Goal: Information Seeking & Learning: Learn about a topic

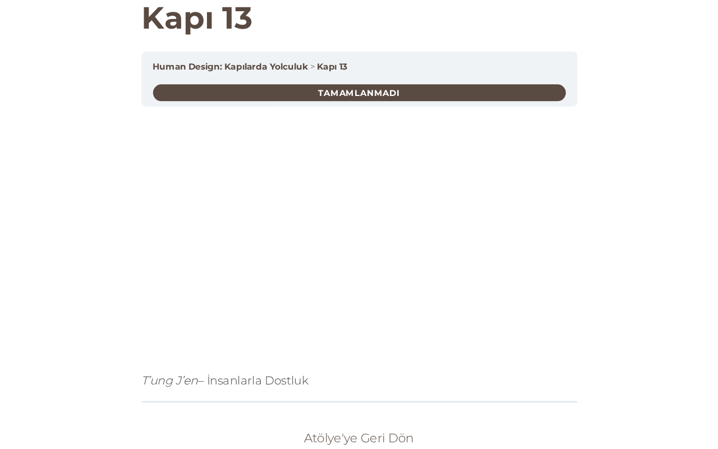
scroll to position [56, 0]
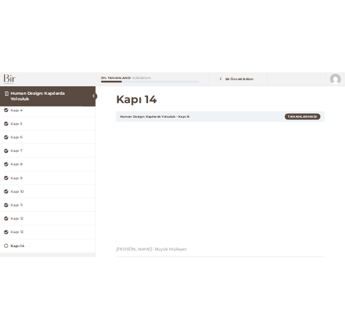
scroll to position [129, 0]
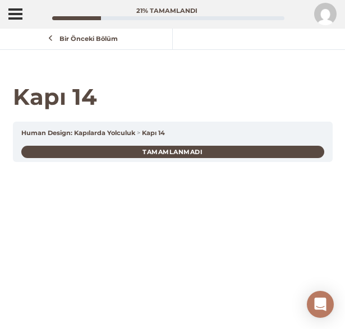
click at [19, 14] on span "Menü" at bounding box center [15, 14] width 14 height 2
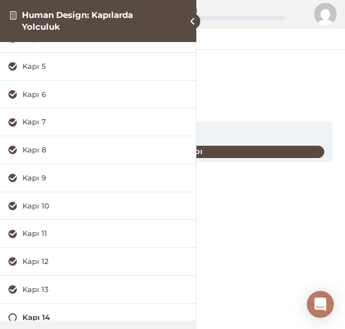
click at [59, 287] on div "Kapı 13" at bounding box center [104, 290] width 165 height 11
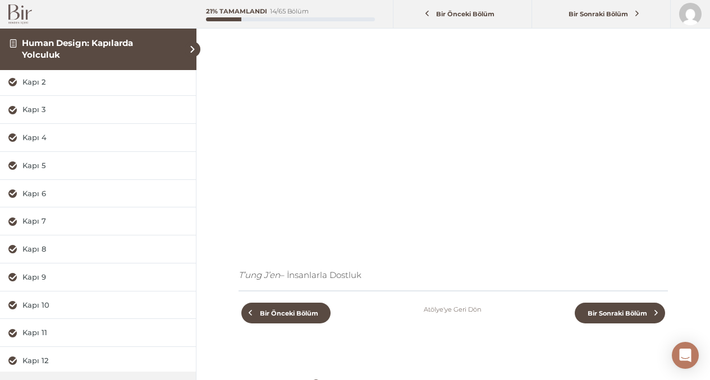
scroll to position [239, 0]
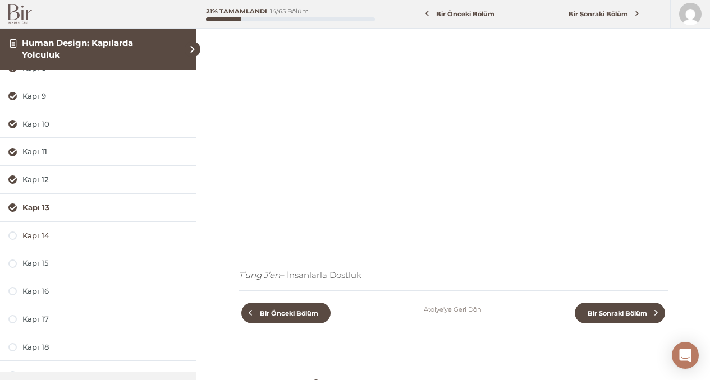
click at [94, 236] on div "Kapı 14" at bounding box center [104, 236] width 165 height 11
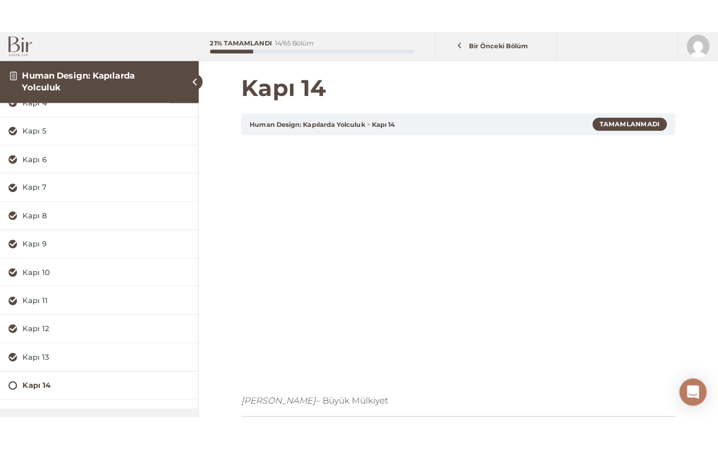
scroll to position [129, 0]
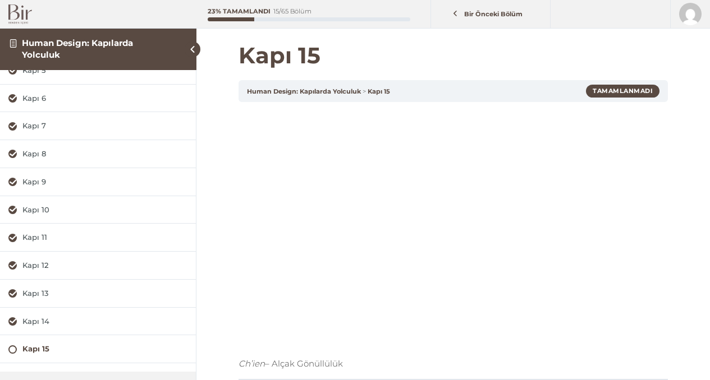
scroll to position [157, 0]
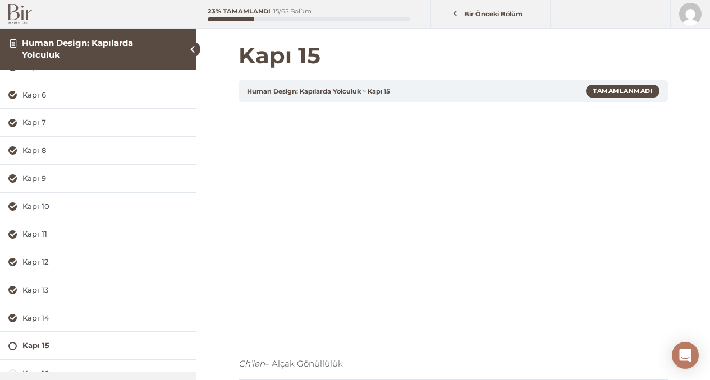
click at [80, 315] on div "Kapı 14" at bounding box center [104, 318] width 165 height 11
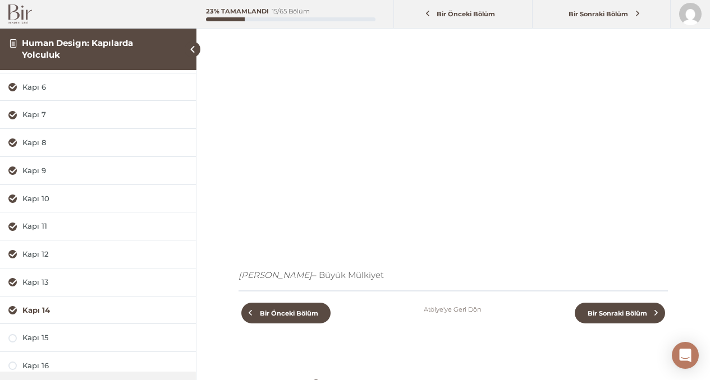
scroll to position [216, 0]
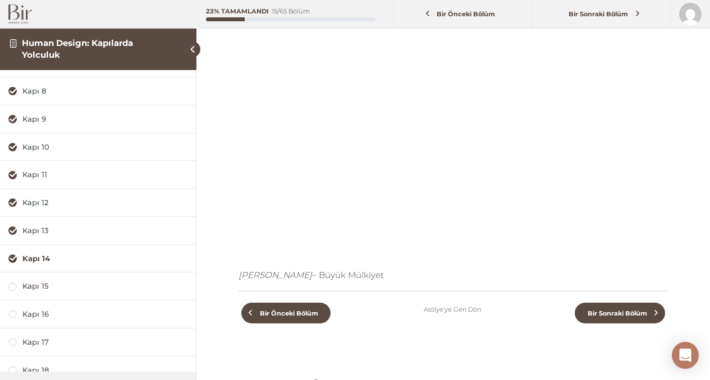
click at [63, 282] on div "Kapı 15" at bounding box center [104, 286] width 165 height 11
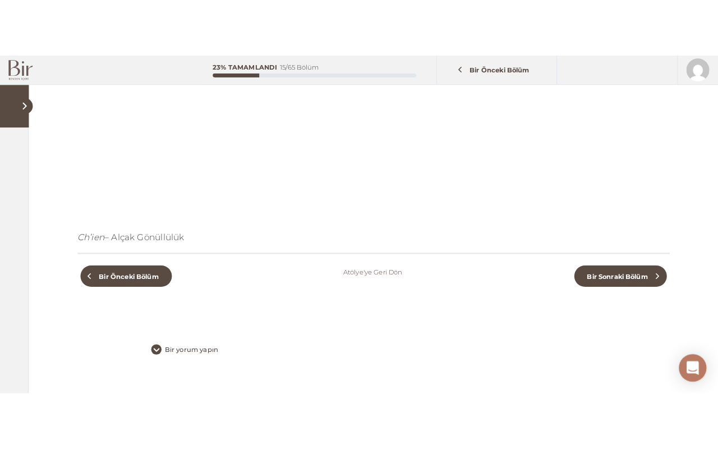
scroll to position [172, 0]
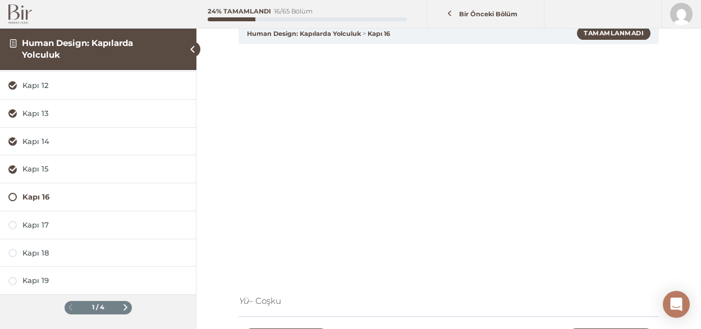
scroll to position [203, 0]
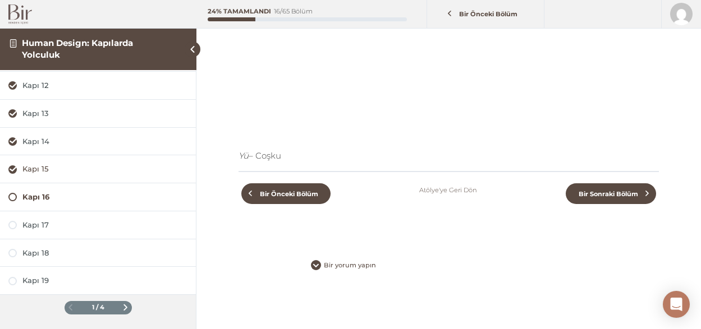
click at [62, 171] on div "Kapı 15" at bounding box center [104, 169] width 165 height 11
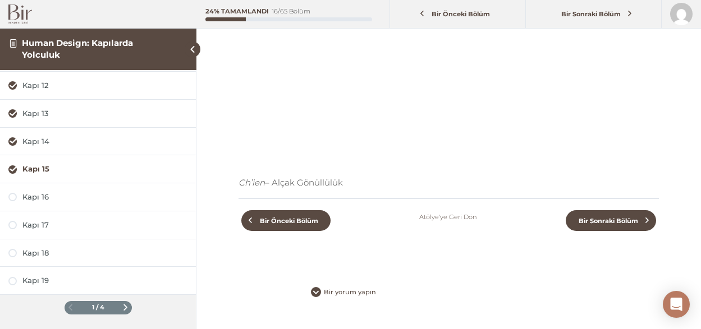
scroll to position [203, 0]
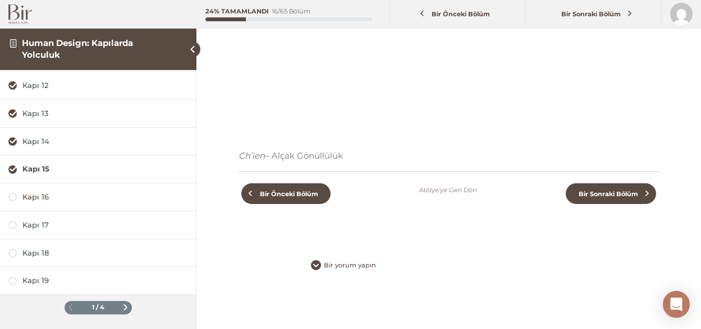
click at [49, 197] on div "Kapı 16" at bounding box center [104, 197] width 165 height 11
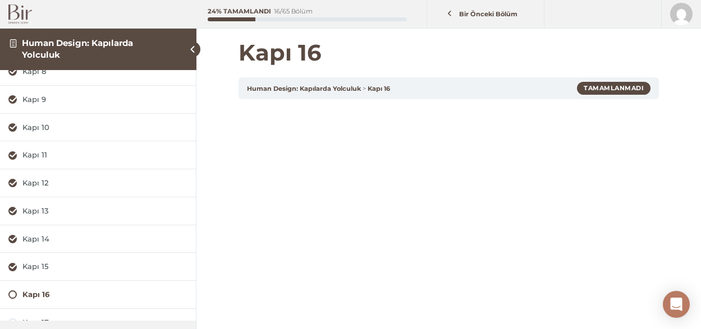
scroll to position [135, 0]
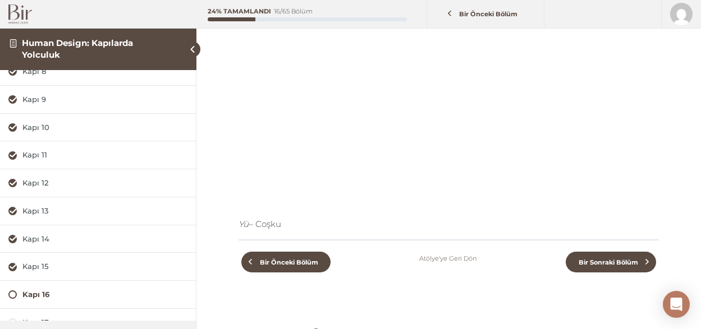
click at [48, 288] on div "Kapı 16" at bounding box center [98, 294] width 196 height 27
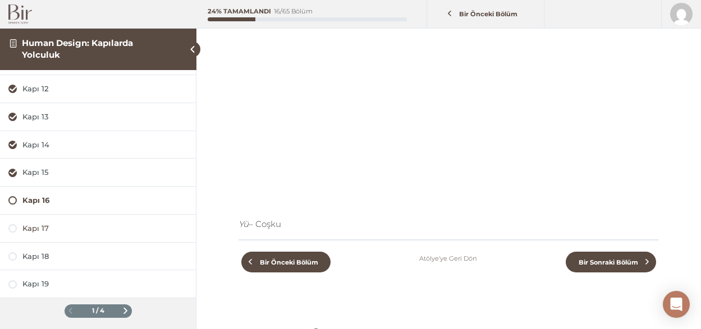
scroll to position [333, 0]
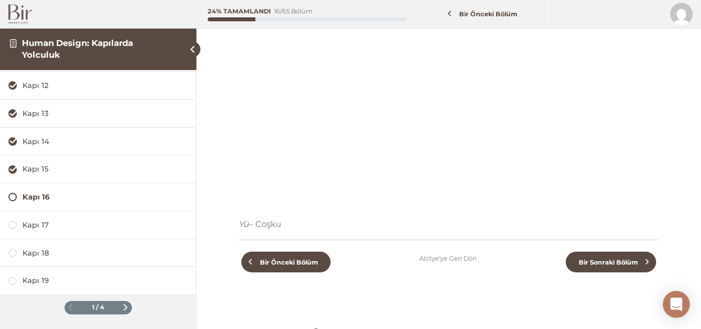
click at [95, 226] on div "Kapı 17" at bounding box center [104, 225] width 165 height 11
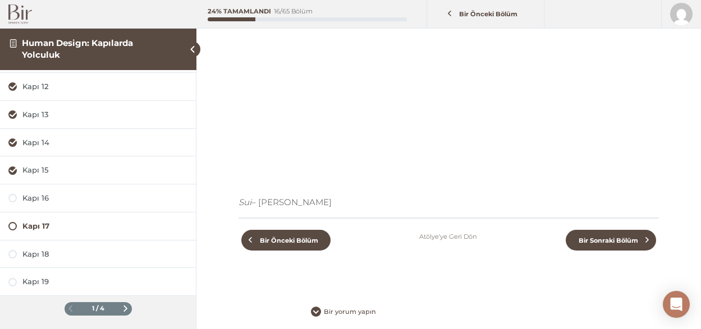
scroll to position [333, 0]
click at [58, 246] on div "Kapı 18" at bounding box center [98, 253] width 196 height 27
click at [49, 253] on div "Kapı 18" at bounding box center [104, 253] width 165 height 11
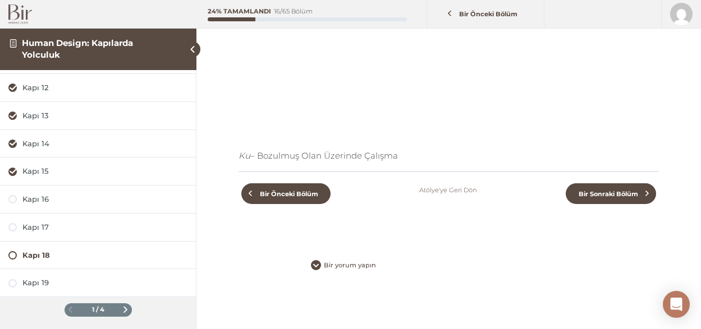
scroll to position [333, 0]
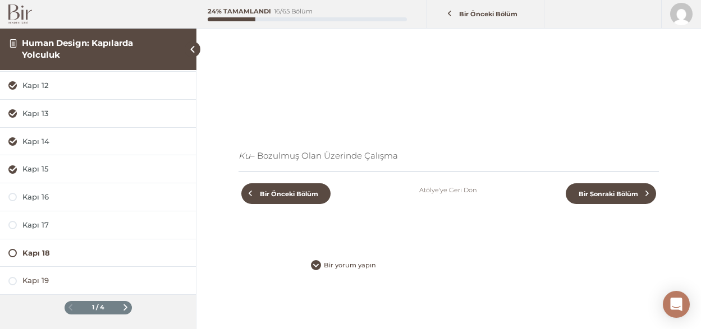
click at [63, 282] on div "Kapı 19" at bounding box center [104, 281] width 165 height 11
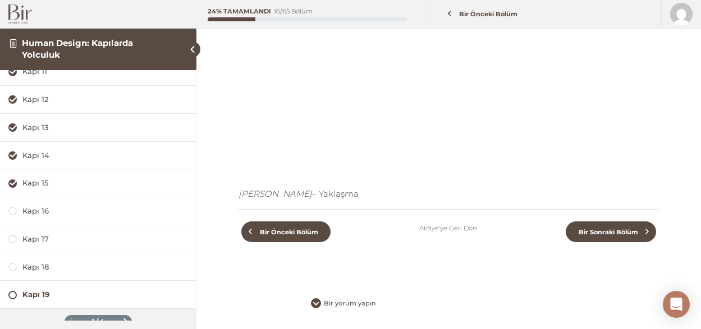
scroll to position [203, 0]
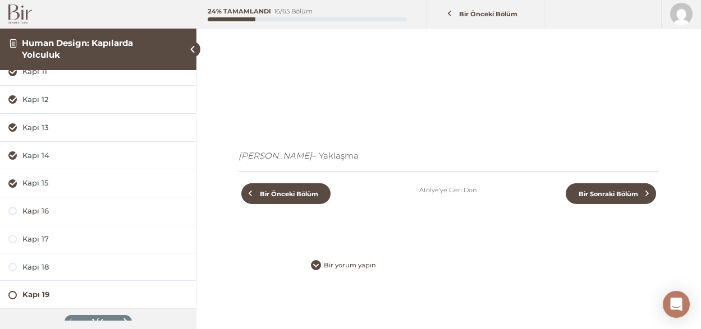
click at [65, 207] on div "Kapı 16" at bounding box center [104, 211] width 165 height 11
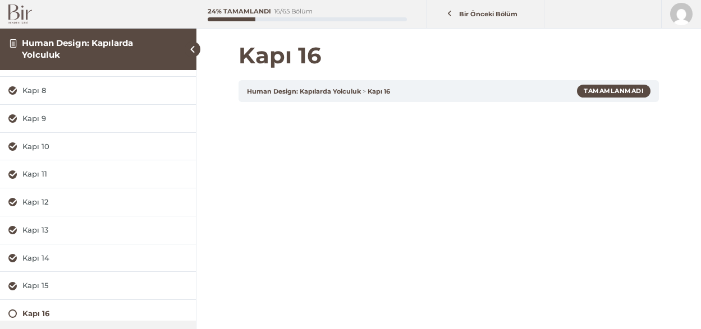
scroll to position [236, 0]
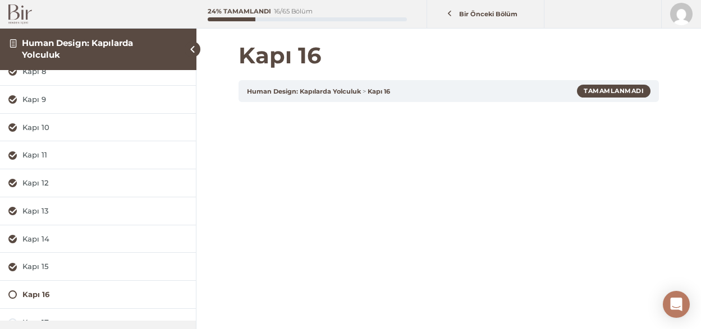
click at [13, 14] on img at bounding box center [20, 14] width 24 height 20
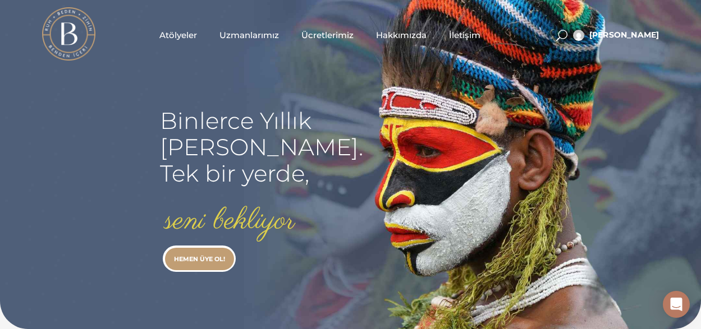
click at [175, 34] on span "Atölyeler" at bounding box center [178, 35] width 38 height 13
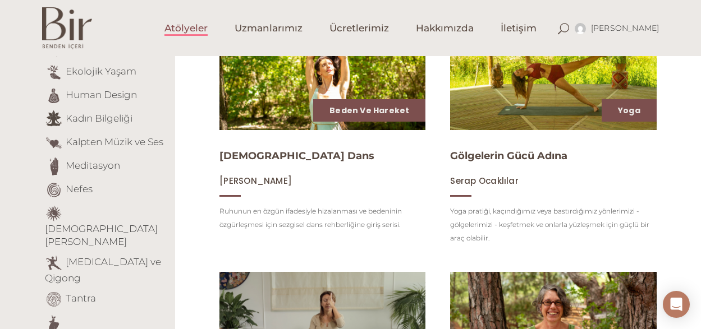
scroll to position [141, 0]
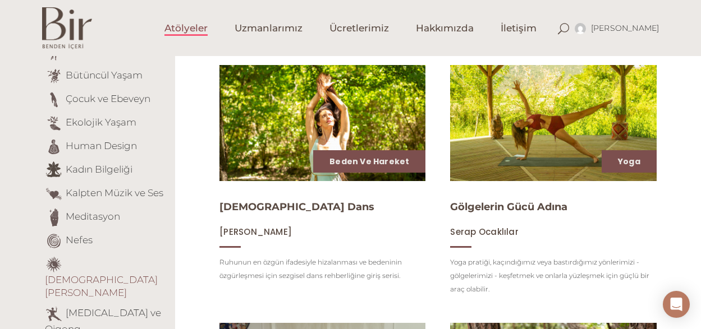
click at [118, 274] on link "[DEMOGRAPHIC_DATA][PERSON_NAME]" at bounding box center [101, 286] width 113 height 24
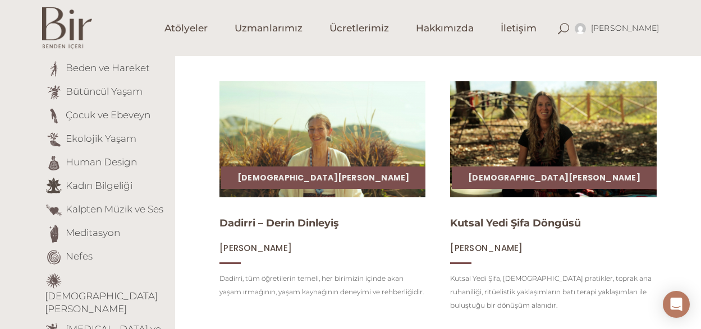
scroll to position [204, 0]
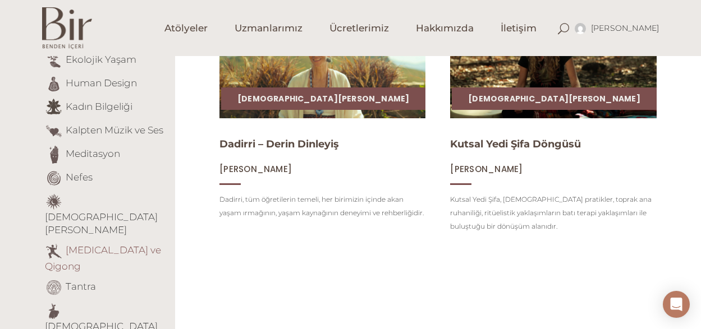
click at [100, 245] on link "[MEDICAL_DATA] ve Qigong" at bounding box center [103, 258] width 116 height 27
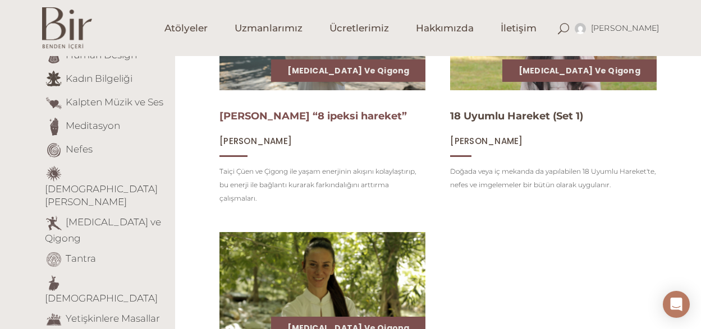
scroll to position [350, 0]
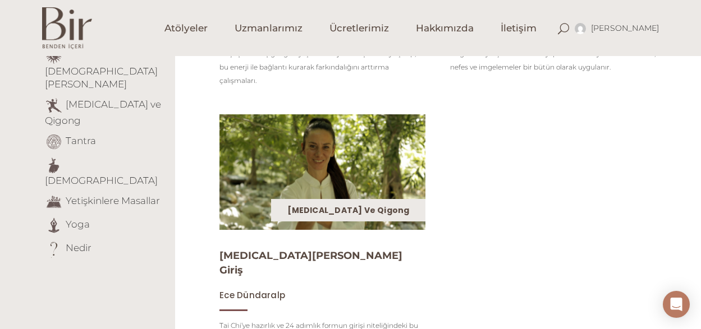
click at [348, 205] on link "[MEDICAL_DATA] ve Qigong" at bounding box center [348, 210] width 122 height 11
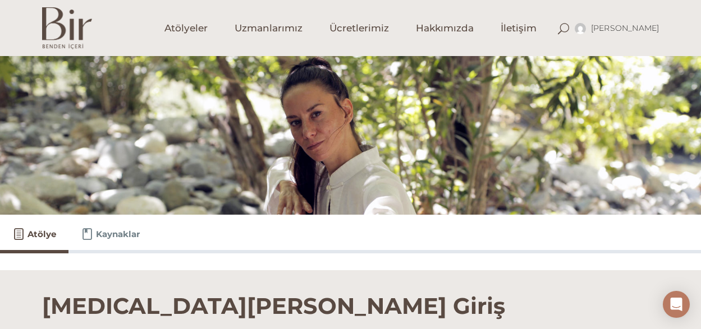
scroll to position [121, 0]
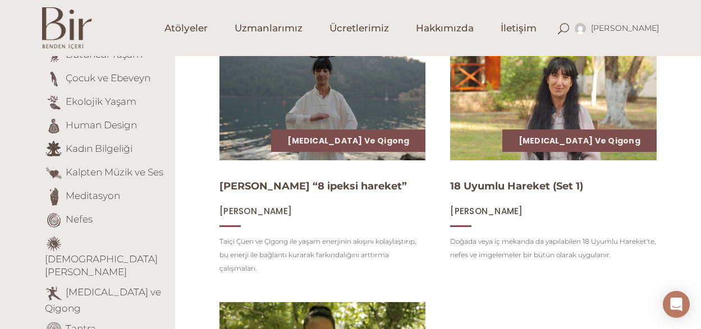
scroll to position [86, 0]
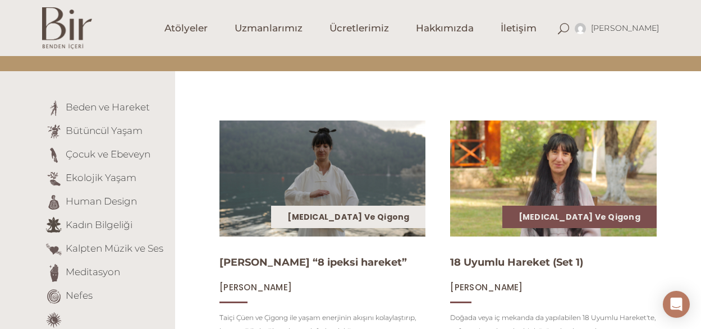
click at [369, 219] on link "[MEDICAL_DATA] ve Qigong" at bounding box center [348, 217] width 122 height 11
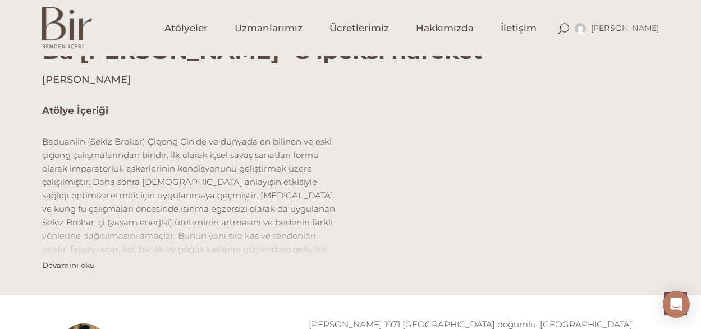
scroll to position [314, 0]
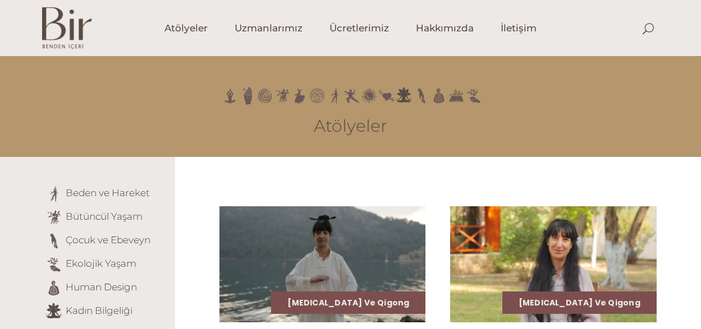
scroll to position [86, 0]
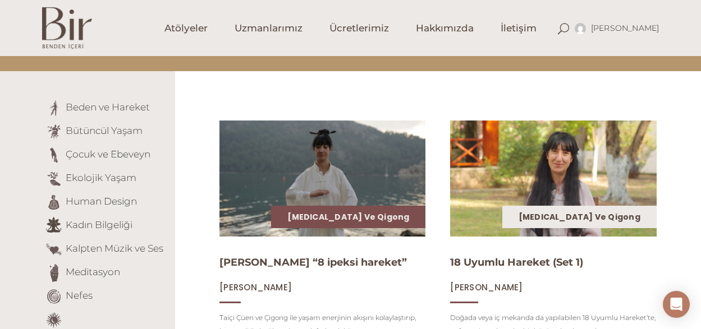
click at [599, 208] on div "[MEDICAL_DATA] ve Qigong" at bounding box center [579, 217] width 154 height 22
click at [601, 215] on link "[MEDICAL_DATA] ve Qigong" at bounding box center [580, 217] width 122 height 11
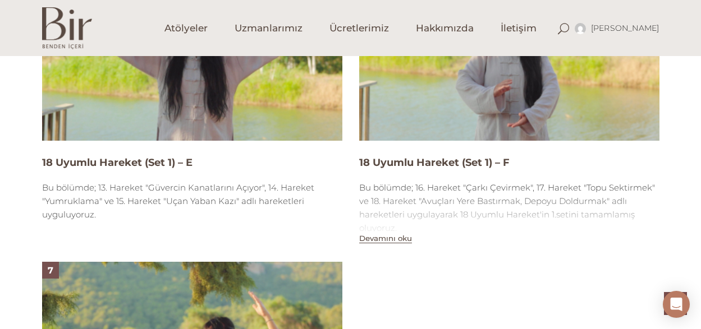
scroll to position [1478, 0]
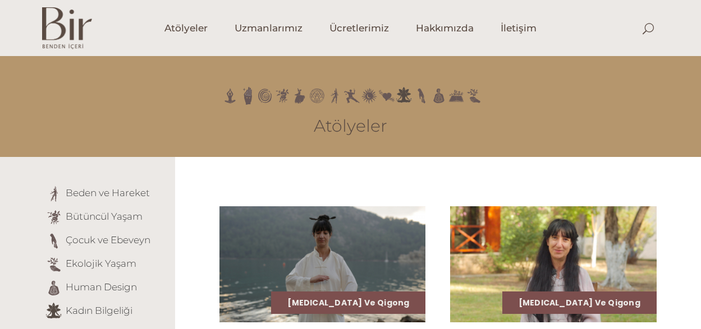
scroll to position [86, 0]
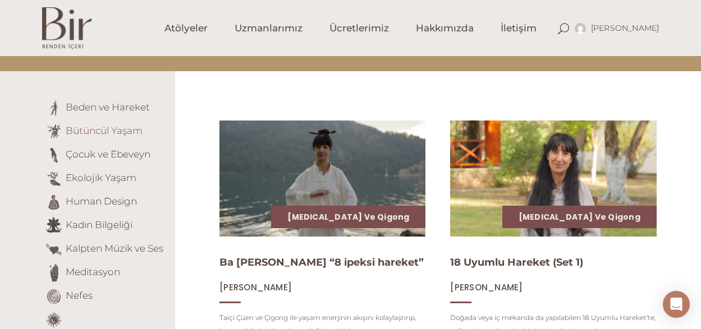
click at [94, 128] on link "Bütüncül Yaşam" at bounding box center [104, 130] width 77 height 11
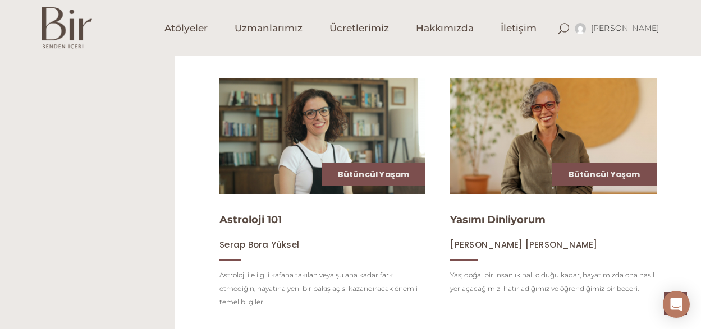
scroll to position [959, 0]
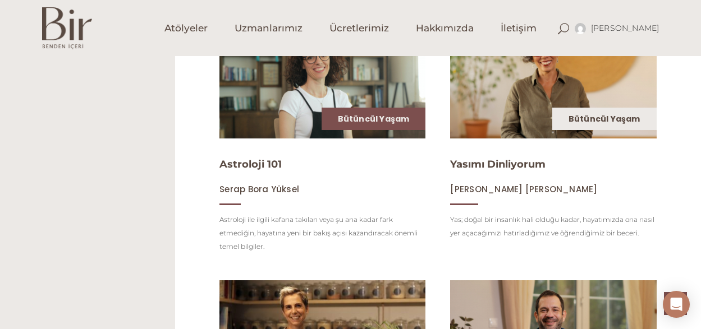
click at [615, 125] on link "Bütüncül Yaşam" at bounding box center [605, 118] width 72 height 11
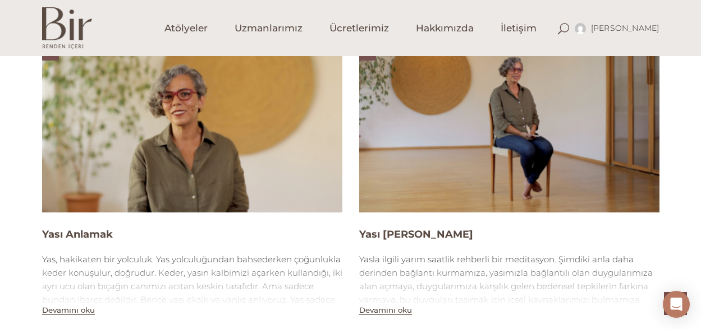
scroll to position [728, 0]
click at [175, 158] on img at bounding box center [192, 128] width 300 height 169
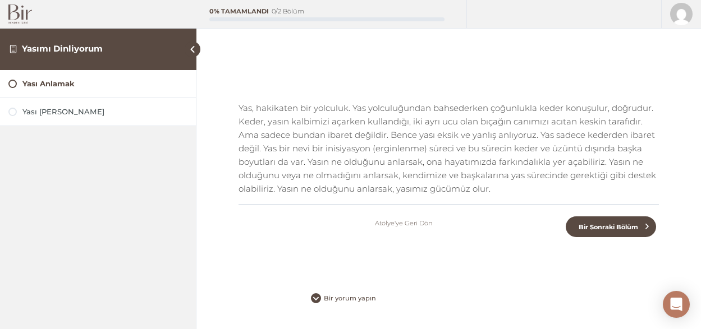
scroll to position [250, 0]
click at [91, 116] on div "Yası [PERSON_NAME]" at bounding box center [104, 112] width 165 height 11
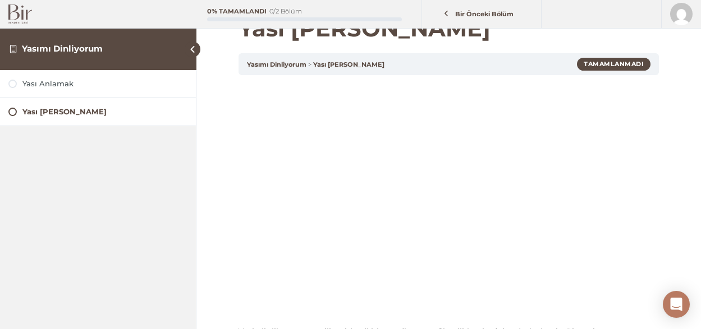
scroll to position [25, 0]
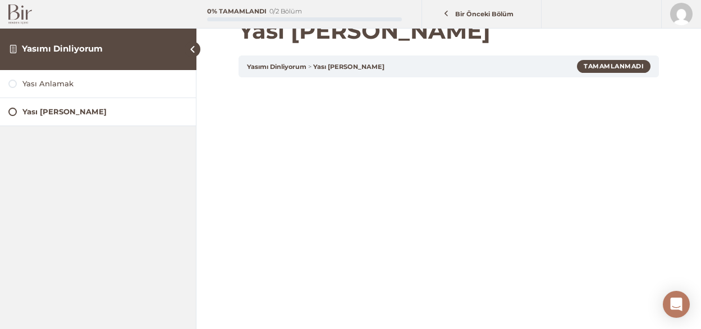
click at [91, 82] on div "Yası Anlamak" at bounding box center [104, 84] width 165 height 11
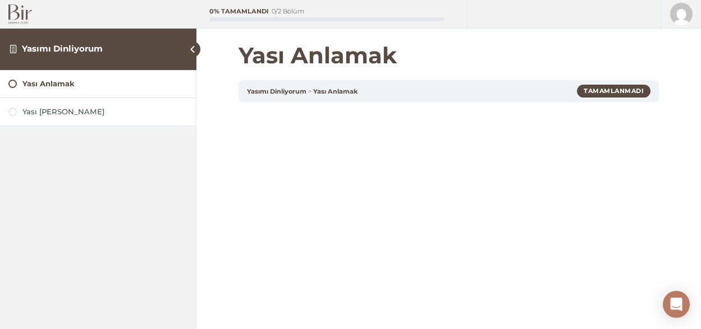
click at [89, 55] on div "Yasımı Dinliyorum" at bounding box center [98, 49] width 196 height 42
click at [88, 47] on link "Yasımı Dinliyorum" at bounding box center [62, 48] width 81 height 11
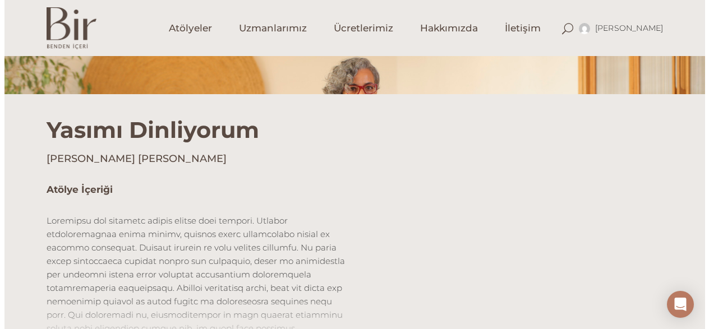
scroll to position [385, 0]
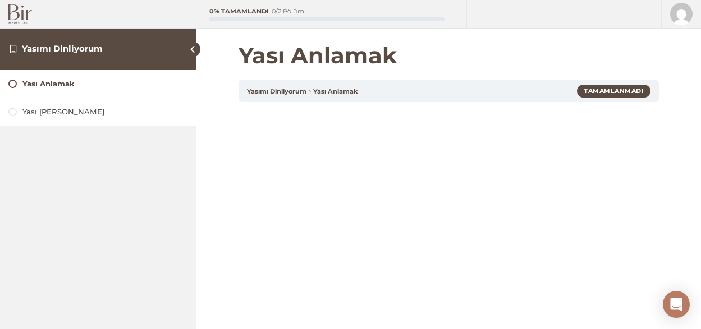
click at [80, 82] on div "Yası Anlamak" at bounding box center [104, 84] width 165 height 11
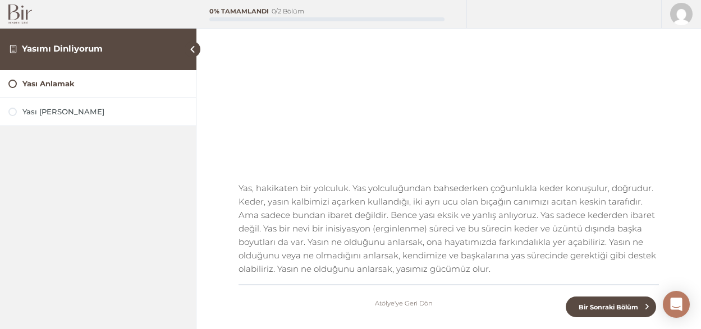
scroll to position [174, 0]
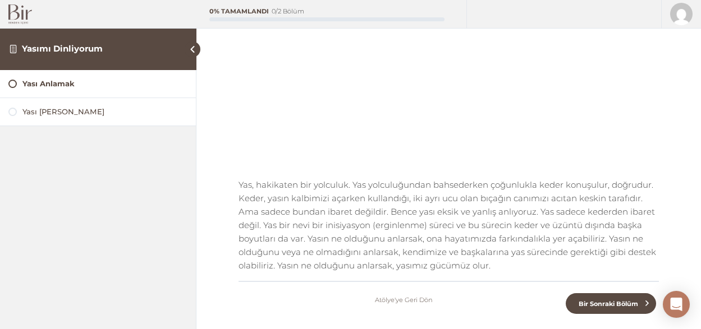
click at [90, 111] on div "Yası [PERSON_NAME]" at bounding box center [104, 112] width 165 height 11
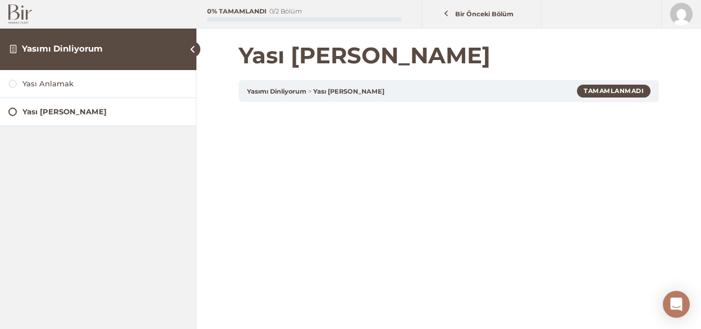
click at [84, 87] on div "Yası Anlamak" at bounding box center [104, 84] width 165 height 11
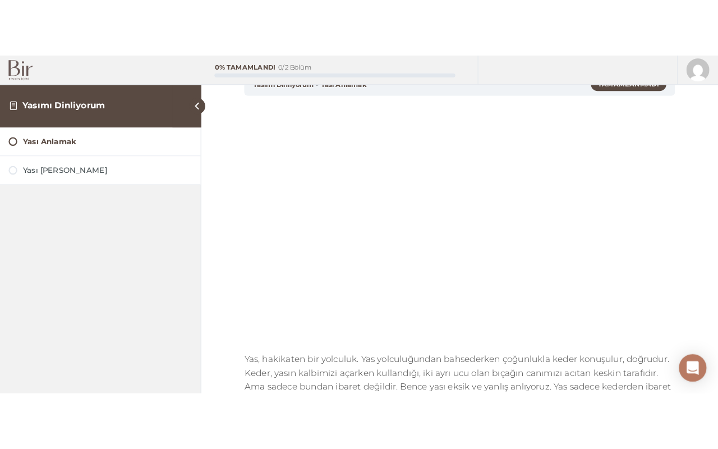
scroll to position [112, 0]
